Goal: Task Accomplishment & Management: Manage account settings

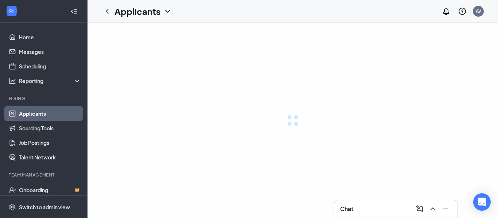
click at [431, 210] on icon "ChevronUp" at bounding box center [432, 209] width 5 height 3
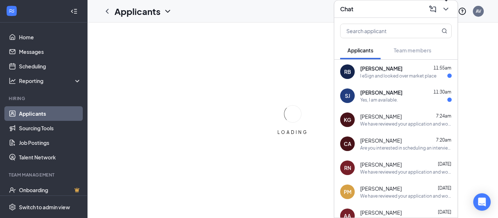
click at [415, 77] on div "I eSign and looked over market place" at bounding box center [398, 76] width 76 height 6
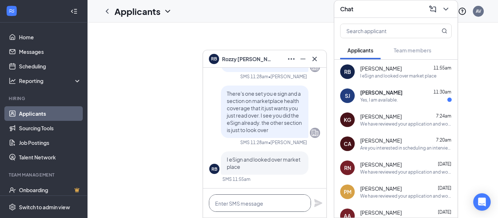
click at [241, 204] on textarea at bounding box center [260, 203] width 102 height 17
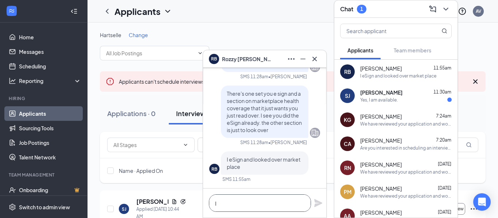
scroll to position [0, 0]
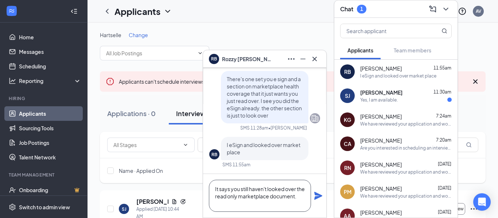
type textarea "It says you still haven't looked over the read only marketplace document."
click at [320, 199] on icon "Plane" at bounding box center [318, 196] width 9 height 9
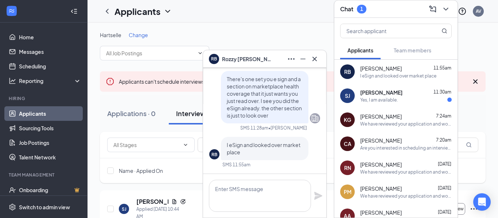
scroll to position [0, 0]
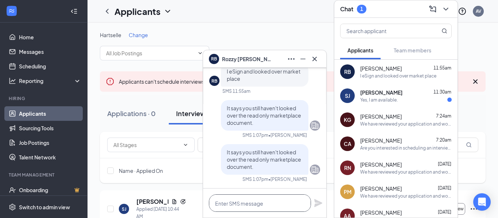
click at [244, 210] on textarea at bounding box center [260, 203] width 102 height 17
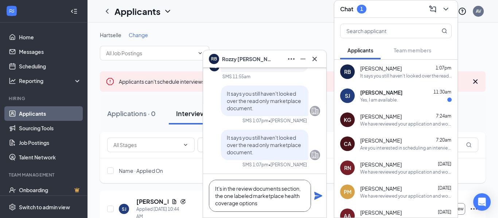
type textarea "It's in the review documents section, the one labeled marketplace health covera…"
click at [318, 195] on icon "Plane" at bounding box center [318, 196] width 8 height 8
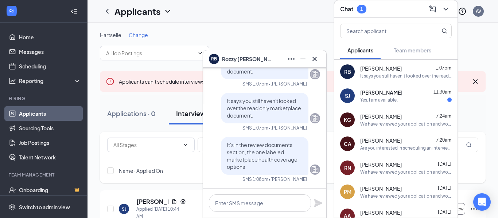
scroll to position [0, 0]
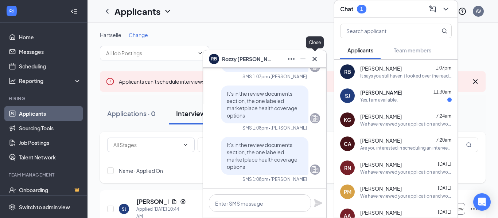
click at [311, 61] on icon "Cross" at bounding box center [314, 59] width 9 height 9
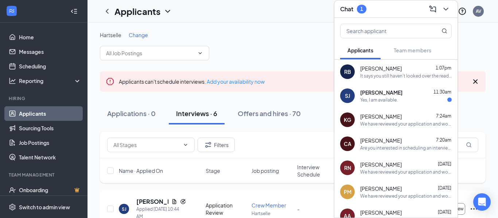
click at [373, 96] on span "[PERSON_NAME]" at bounding box center [381, 92] width 42 height 7
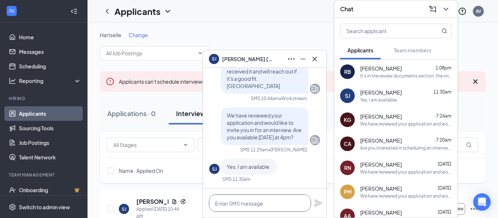
click at [231, 204] on textarea at bounding box center [260, 203] width 102 height 17
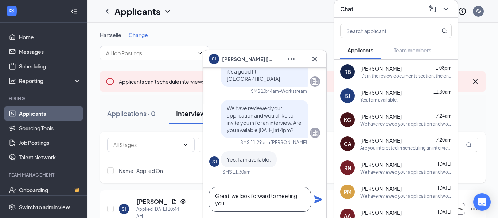
type textarea "Great, we look forward to meeting you"
click at [321, 198] on icon "Plane" at bounding box center [318, 199] width 9 height 9
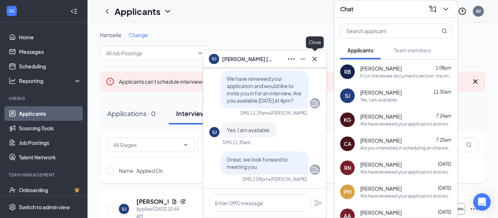
scroll to position [0, 0]
click at [319, 62] on div at bounding box center [315, 59] width 12 height 12
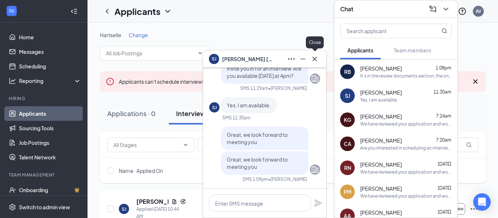
click at [319, 62] on div at bounding box center [315, 59] width 12 height 12
click at [444, 10] on icon "ChevronDown" at bounding box center [445, 9] width 9 height 9
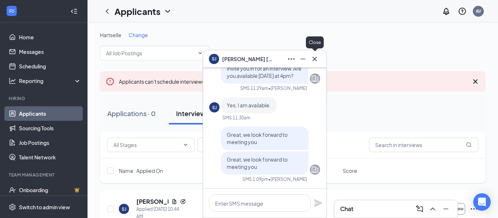
click at [314, 57] on icon "Cross" at bounding box center [314, 59] width 9 height 9
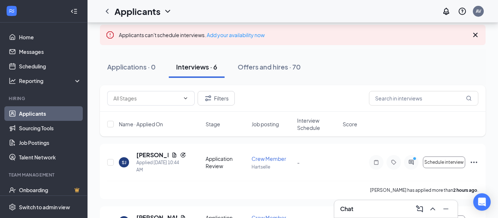
scroll to position [54, 0]
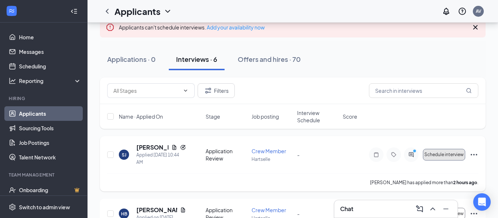
click at [461, 152] on span "Schedule interview" at bounding box center [443, 154] width 39 height 5
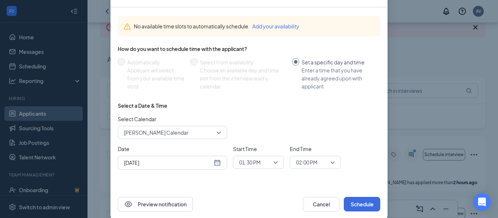
scroll to position [63, 0]
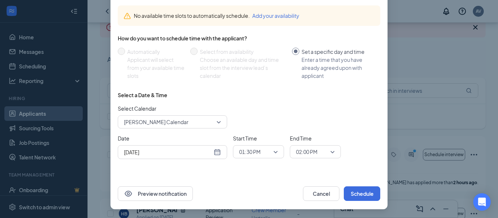
click at [217, 152] on div "[DATE]" at bounding box center [172, 152] width 97 height 8
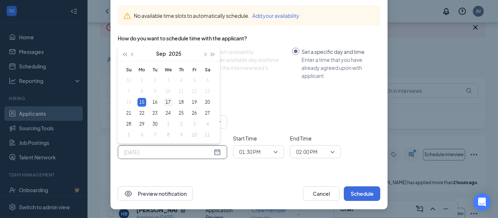
type input "[DATE]"
click at [168, 100] on div "17" at bounding box center [168, 102] width 9 height 9
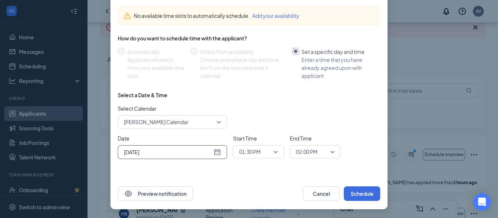
click at [262, 157] on span "01:30 PM" at bounding box center [255, 152] width 32 height 11
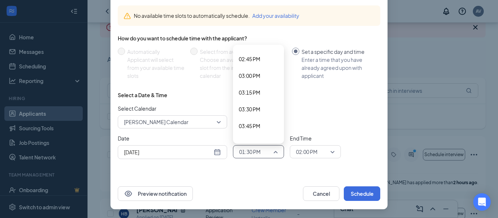
scroll to position [993, 0]
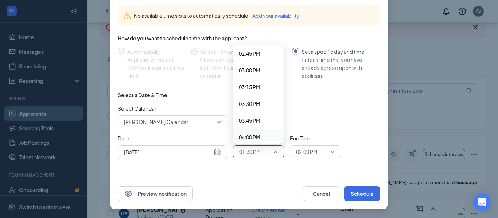
click at [254, 136] on span "04:00 PM" at bounding box center [250, 137] width 22 height 8
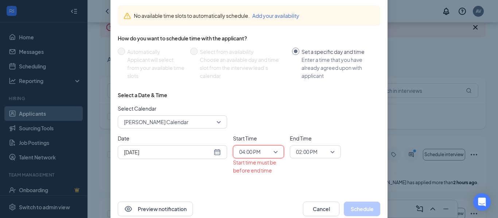
click at [307, 155] on span "02:00 PM" at bounding box center [307, 152] width 22 height 11
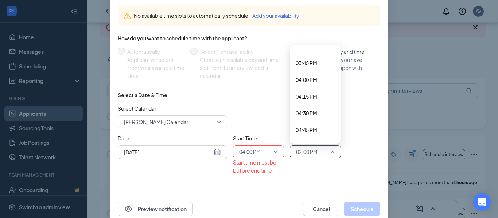
scroll to position [1054, 0]
click at [308, 92] on span "04:15 PM" at bounding box center [307, 93] width 22 height 8
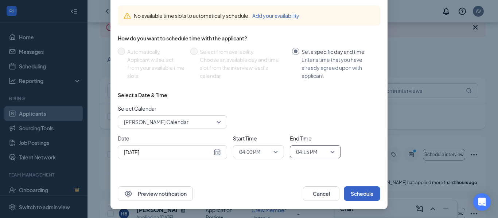
click at [354, 194] on button "Schedule" at bounding box center [362, 194] width 36 height 15
